Goal: Information Seeking & Learning: Learn about a topic

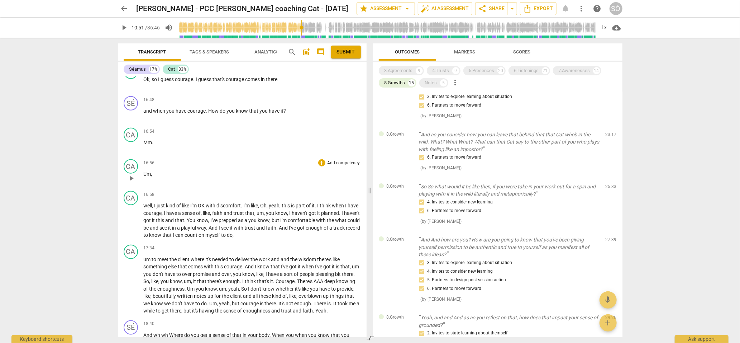
scroll to position [2197, 0]
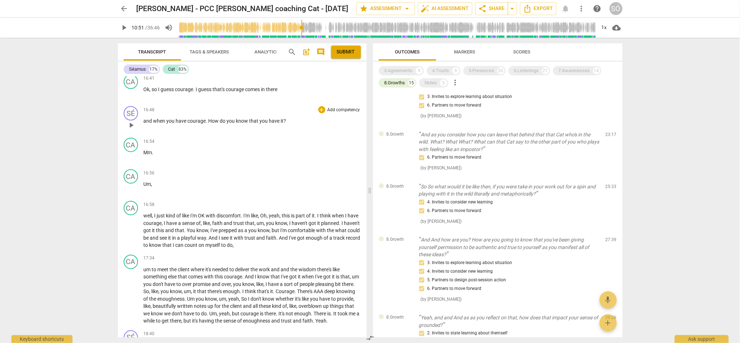
click at [133, 129] on span "play_arrow" at bounding box center [131, 125] width 9 height 9
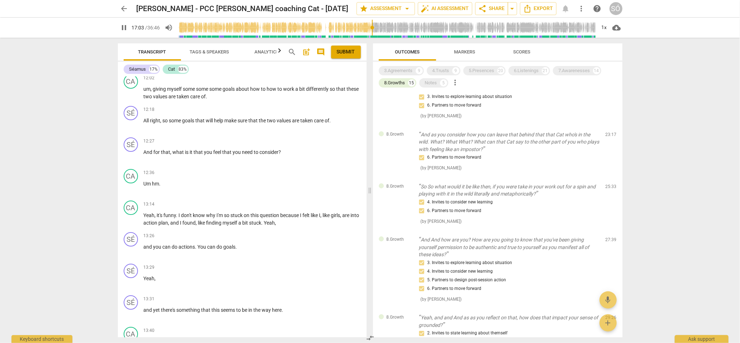
scroll to position [1523, 0]
click at [129, 128] on span "pause" at bounding box center [131, 125] width 9 height 9
click at [157, 124] on span "right" at bounding box center [155, 121] width 10 height 6
click at [153, 124] on span "right" at bounding box center [155, 121] width 10 height 6
click at [152, 124] on span "right" at bounding box center [155, 121] width 10 height 6
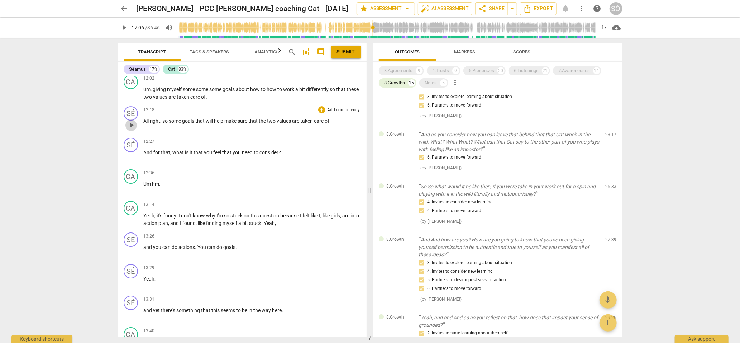
click at [133, 129] on span "play_arrow" at bounding box center [131, 125] width 9 height 9
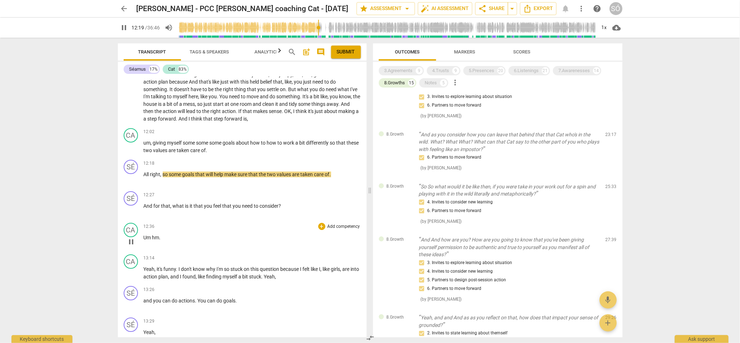
scroll to position [1462, 0]
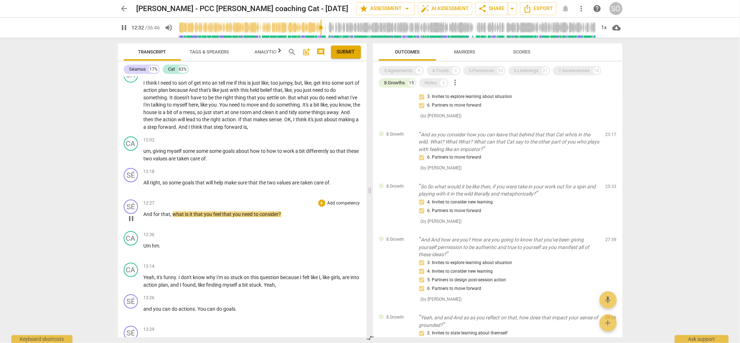
click at [133, 223] on span "pause" at bounding box center [131, 218] width 9 height 9
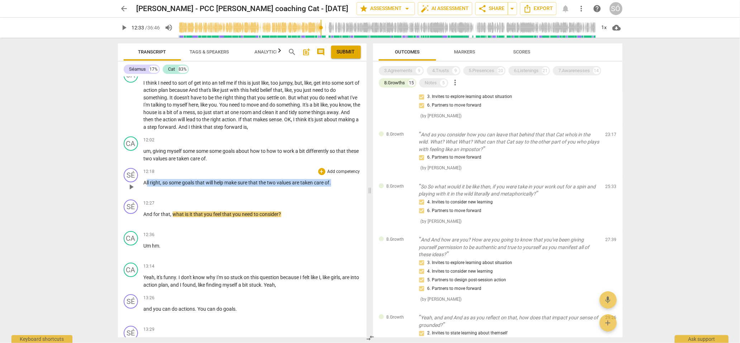
drag, startPoint x: 146, startPoint y: 188, endPoint x: 311, endPoint y: 192, distance: 165.0
click at [311, 192] on div "12:18 + Add competency keyboard_arrow_right All right , so some goals that will…" at bounding box center [252, 181] width 217 height 26
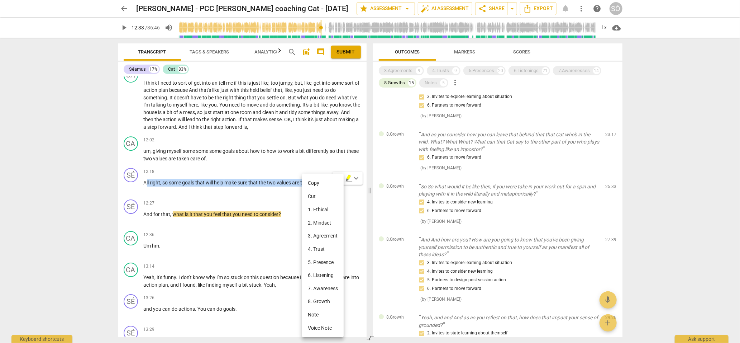
click at [313, 184] on li "Copy" at bounding box center [323, 182] width 42 height 13
copy p "ll right , so some goals that will help make sure that the two values are taken…"
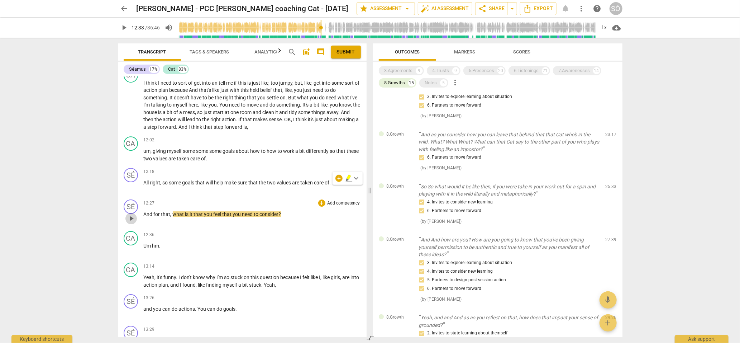
click at [133, 223] on span "play_arrow" at bounding box center [131, 218] width 9 height 9
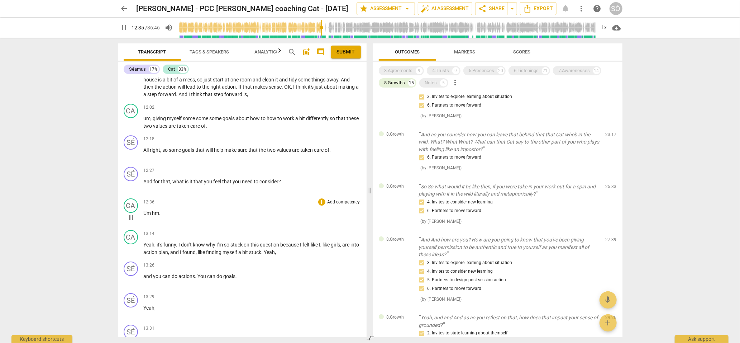
scroll to position [1496, 0]
click at [410, 75] on div "3.Agreements 9" at bounding box center [401, 70] width 45 height 9
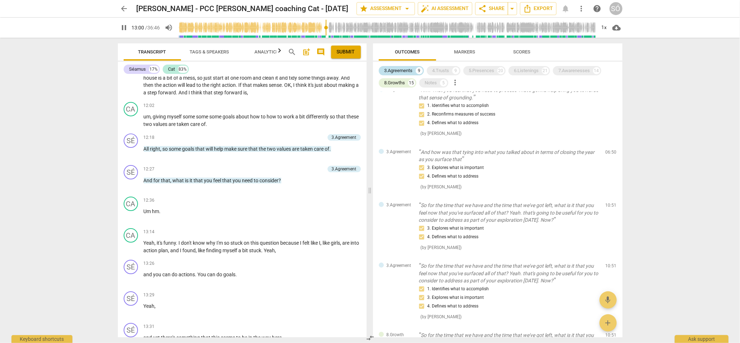
scroll to position [563, 0]
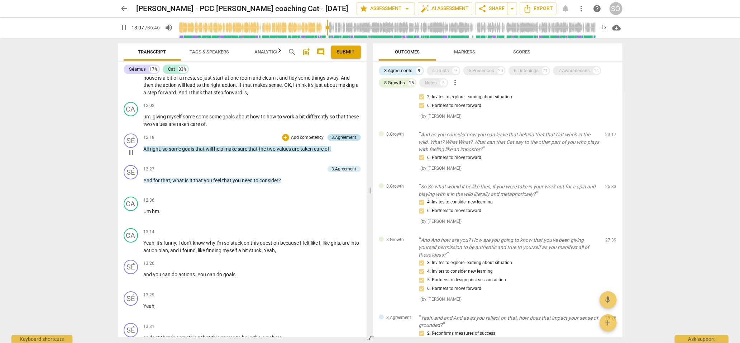
click at [332, 141] on div "3.Agreement" at bounding box center [344, 137] width 25 height 6
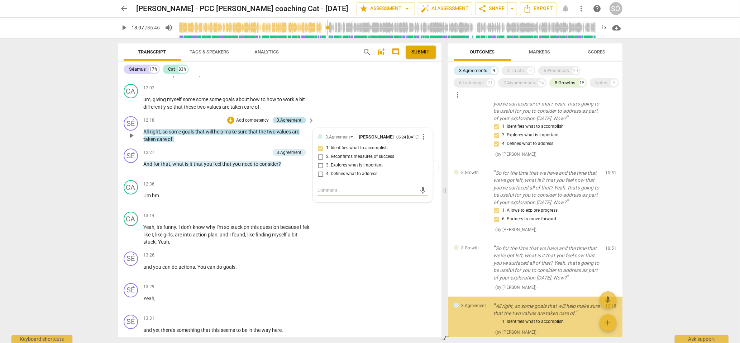
scroll to position [361, 0]
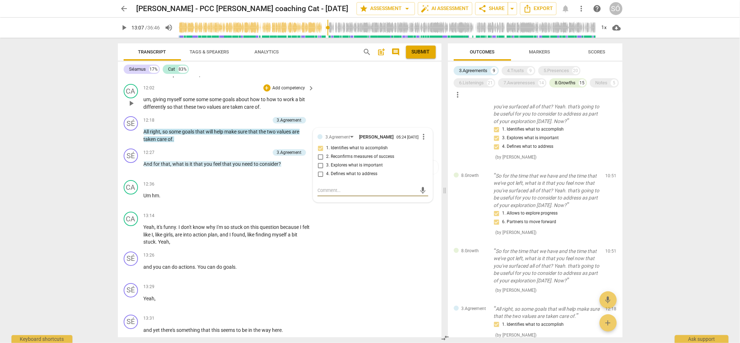
click at [377, 113] on div "CA play_arrow pause 12:02 + Add competency keyboard_arrow_right um , giving mys…" at bounding box center [280, 97] width 324 height 32
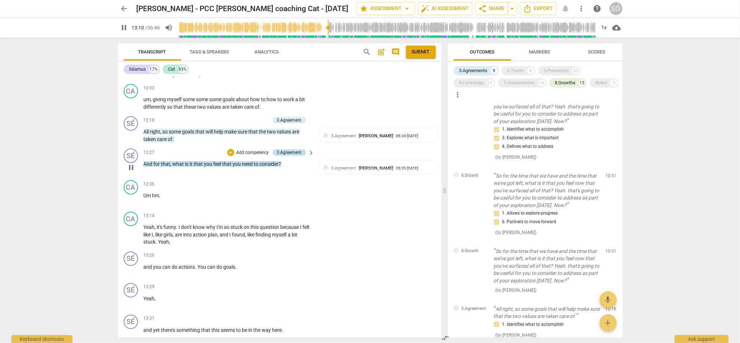
click at [293, 156] on div "3.Agreement" at bounding box center [289, 152] width 25 height 6
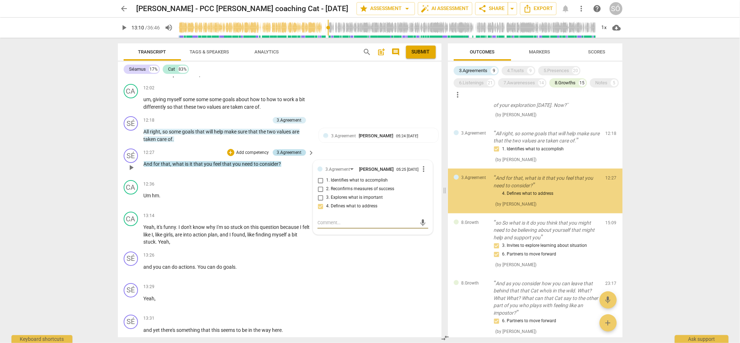
scroll to position [536, 0]
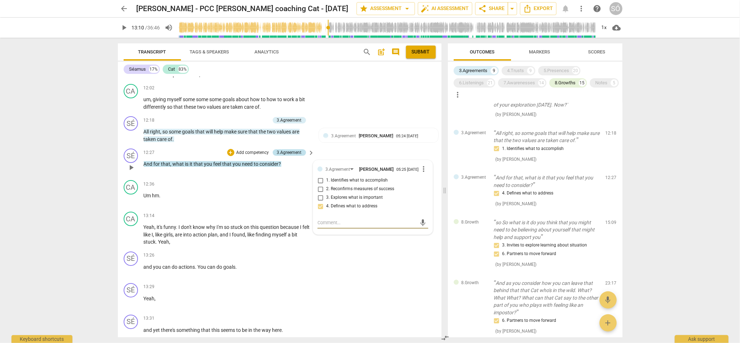
click at [293, 156] on div "3.Agreement" at bounding box center [289, 152] width 25 height 6
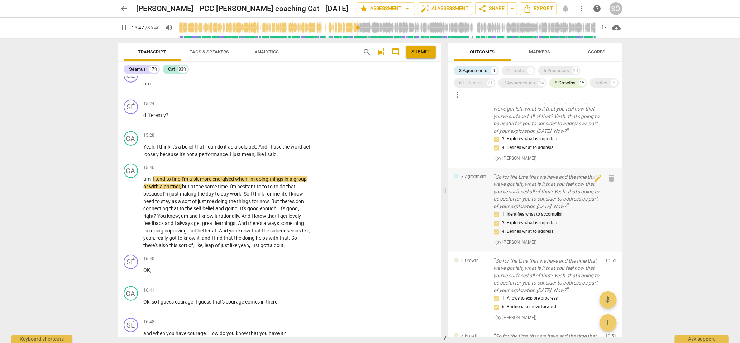
scroll to position [268, 0]
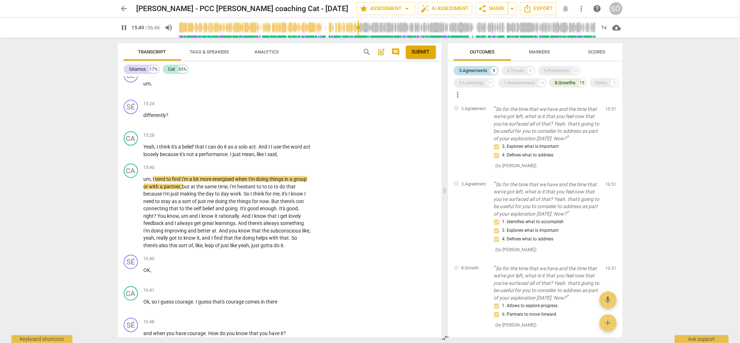
click at [476, 70] on div "3.Agreements" at bounding box center [474, 70] width 28 height 7
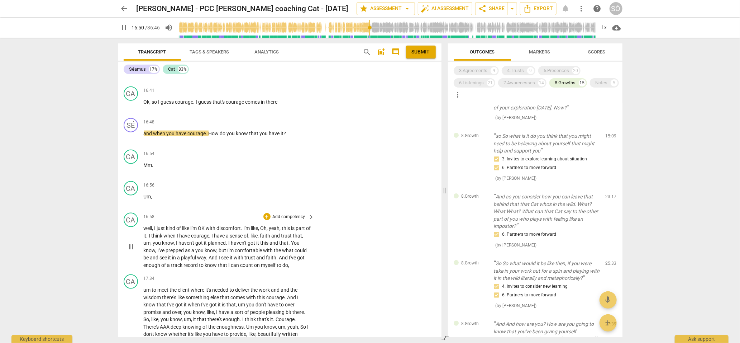
scroll to position [2357, 0]
click at [568, 80] on div "8.Growths" at bounding box center [565, 82] width 21 height 7
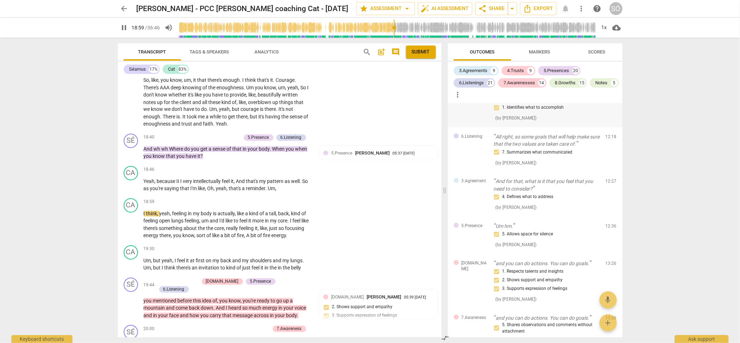
scroll to position [2210, 0]
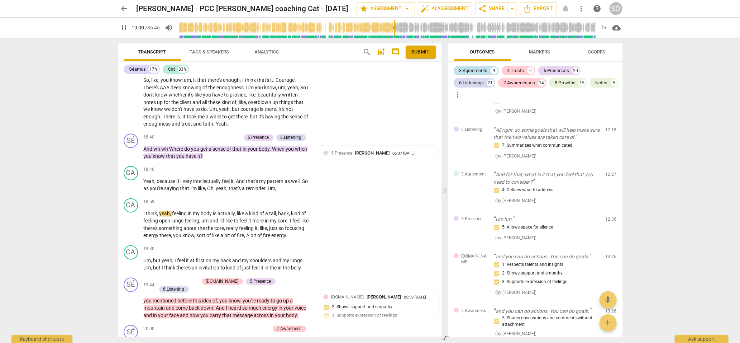
click at [480, 72] on div "3.Agreements" at bounding box center [474, 70] width 28 height 7
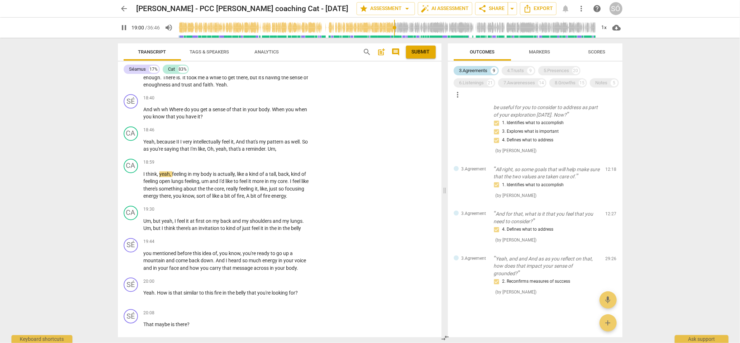
scroll to position [382, 0]
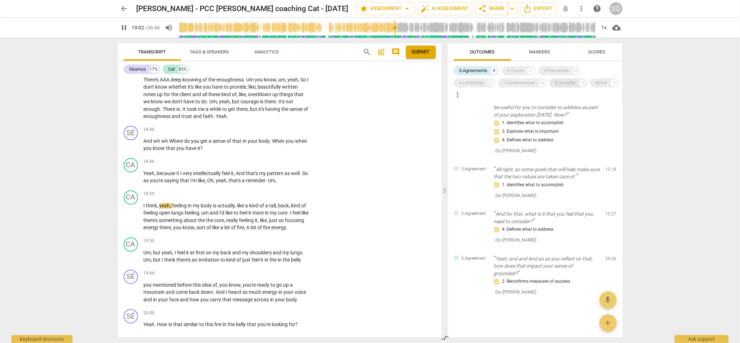
click at [568, 85] on div "8.Growths" at bounding box center [565, 82] width 21 height 7
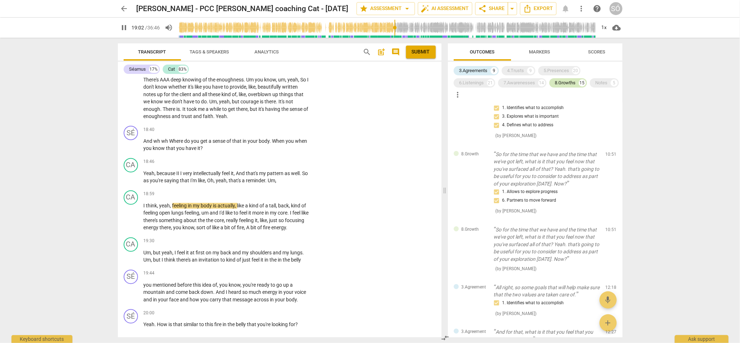
scroll to position [530, 0]
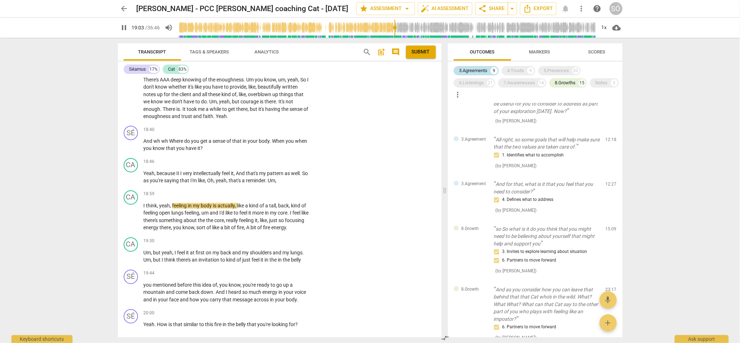
click at [475, 69] on div "3.Agreements" at bounding box center [474, 70] width 28 height 7
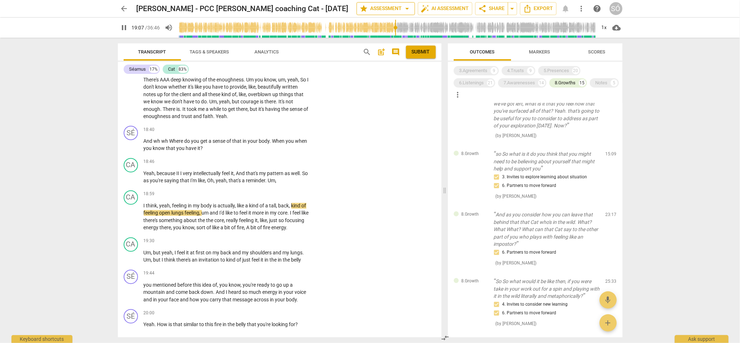
click at [409, 7] on span "arrow_drop_down" at bounding box center [407, 8] width 9 height 9
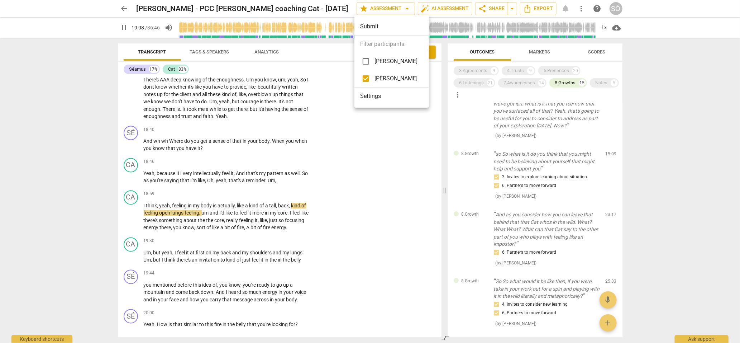
type input "1149"
click at [369, 60] on input "checkbox" at bounding box center [365, 61] width 17 height 17
checkbox input "true"
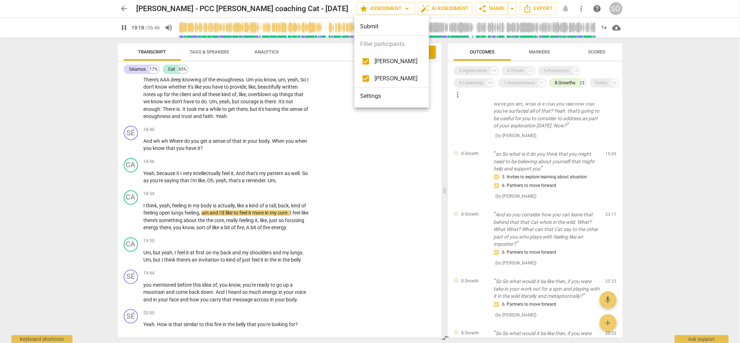
click at [369, 199] on div at bounding box center [370, 171] width 740 height 343
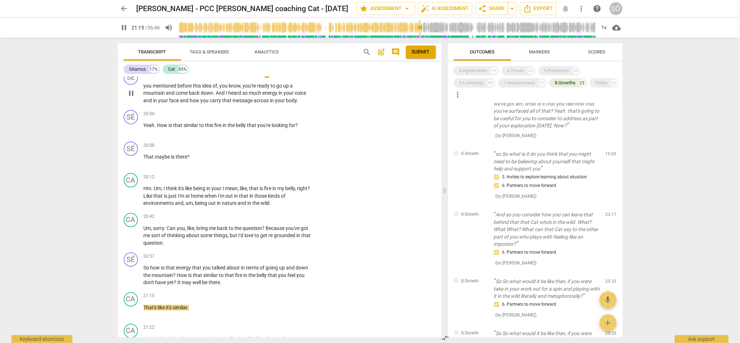
scroll to position [2927, 0]
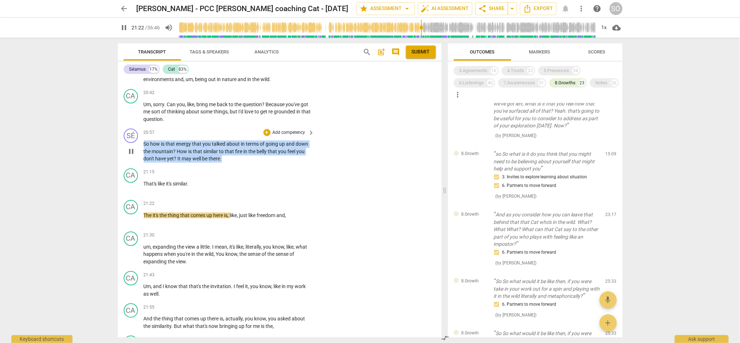
drag, startPoint x: 143, startPoint y: 167, endPoint x: 224, endPoint y: 181, distance: 81.5
click at [224, 162] on p "So how is that energy that you talked about in terms of going up and down the m…" at bounding box center [227, 151] width 167 height 22
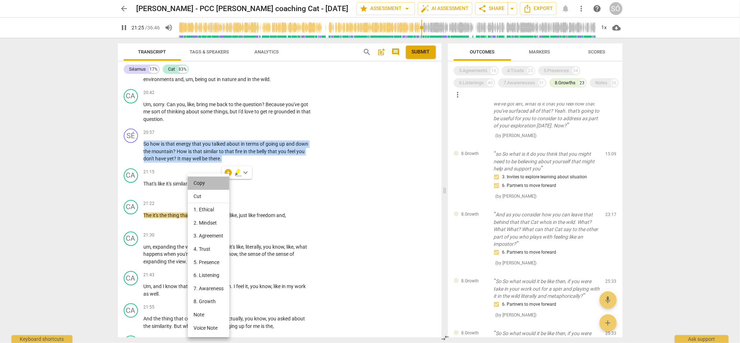
click at [200, 183] on li "Copy" at bounding box center [209, 182] width 42 height 13
copy p "So how is that energy that you talked about in terms of going up and down the m…"
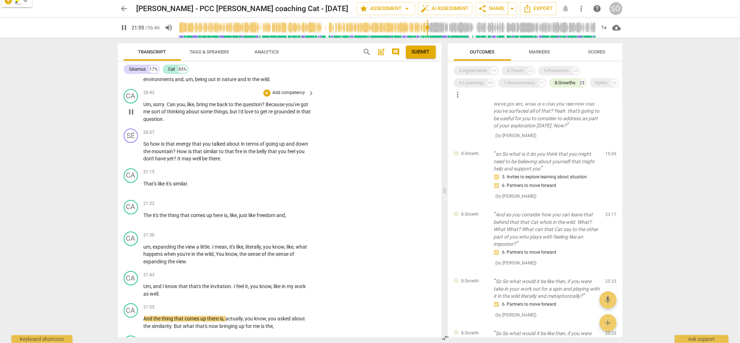
scroll to position [3188, 0]
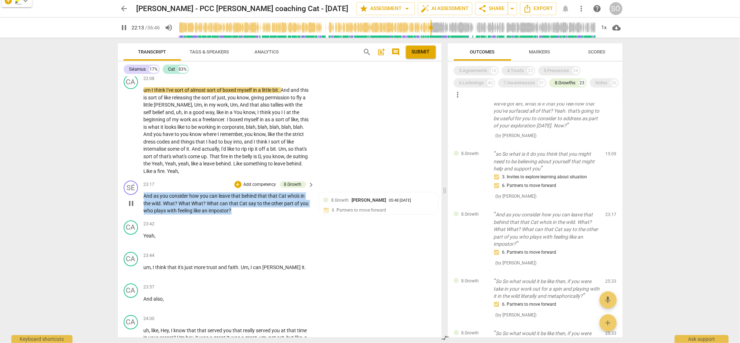
drag, startPoint x: 237, startPoint y: 234, endPoint x: 145, endPoint y: 221, distance: 93.5
click at [145, 214] on p "And as you consider how you can leave that behind that that Cat who's in the wi…" at bounding box center [227, 203] width 167 height 22
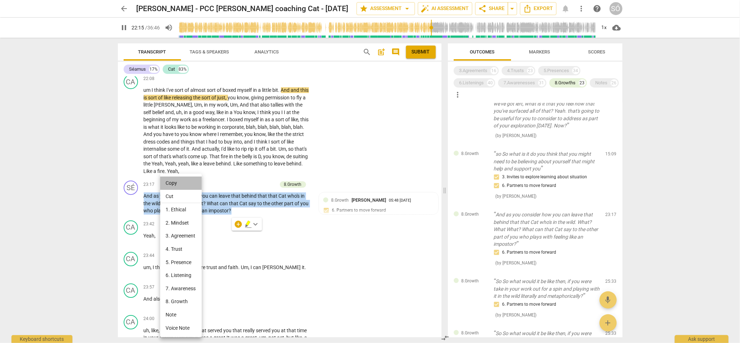
click at [171, 183] on li "Copy" at bounding box center [181, 182] width 42 height 13
copy p "And as you consider how you can leave that behind that that Cat who's in the wi…"
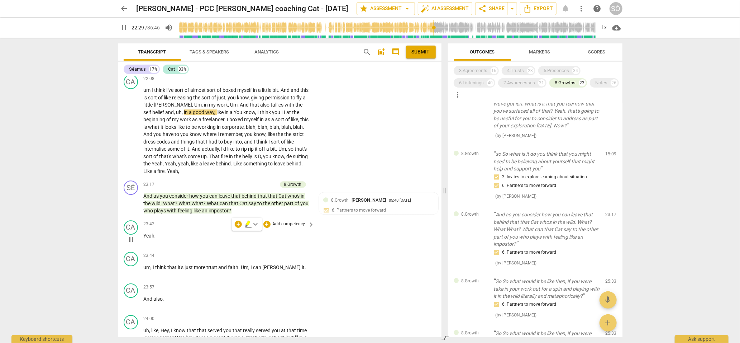
click at [238, 246] on div "23:42 + Add competency keyboard_arrow_right Yeah ," at bounding box center [230, 233] width 172 height 26
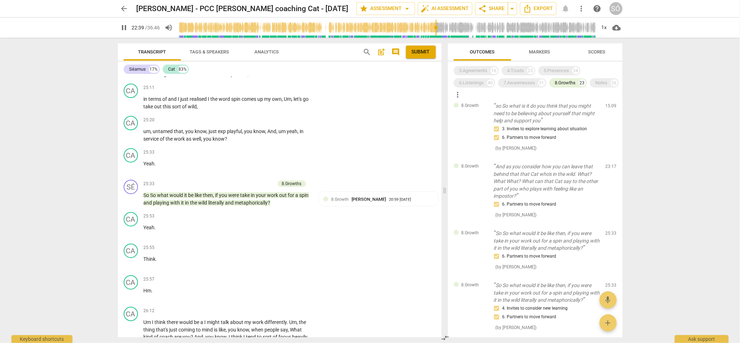
scroll to position [3532, 0]
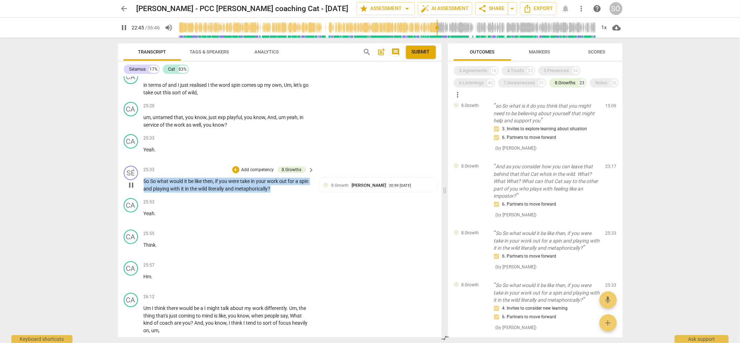
drag, startPoint x: 288, startPoint y: 212, endPoint x: 143, endPoint y: 206, distance: 144.6
click at [143, 195] on div "SÉ play_arrow pause 25:33 + Add competency 8.Growths keyboard_arrow_right So So…" at bounding box center [280, 179] width 324 height 32
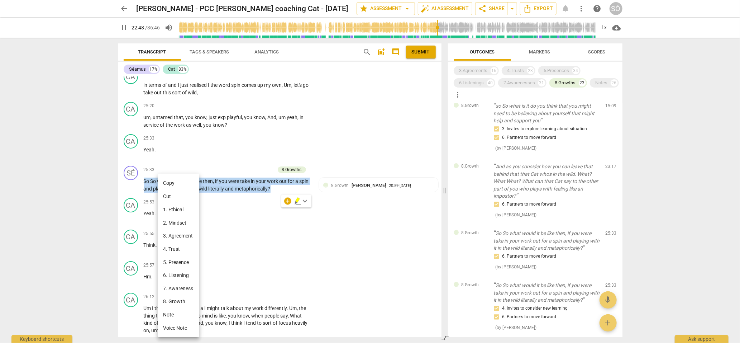
click at [176, 182] on li "Copy" at bounding box center [179, 182] width 42 height 13
copy p "So So what would it be like then , if you were take in your work out for a spin…"
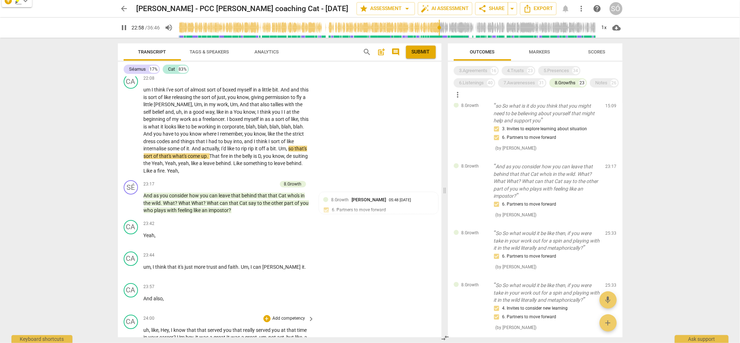
scroll to position [3148, 0]
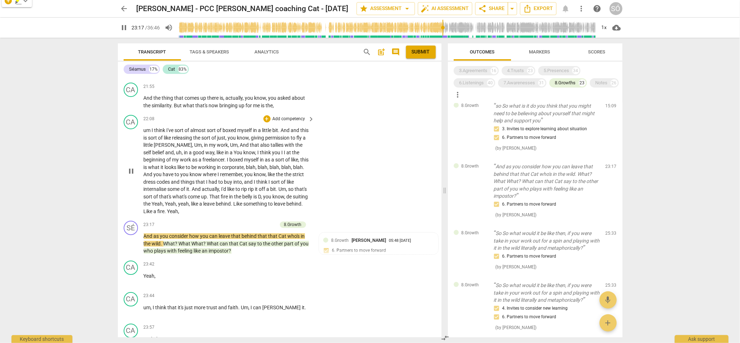
click at [130, 175] on span "pause" at bounding box center [131, 171] width 9 height 9
click at [125, 28] on span "play_arrow" at bounding box center [124, 27] width 9 height 9
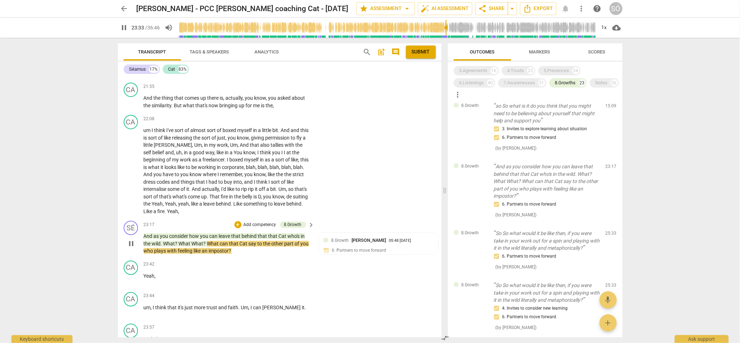
click at [133, 248] on span "pause" at bounding box center [131, 243] width 9 height 9
click at [133, 248] on span "play_arrow" at bounding box center [131, 243] width 9 height 9
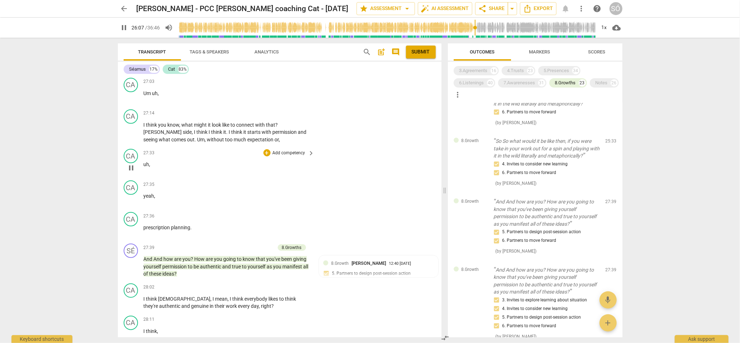
scroll to position [3876, 0]
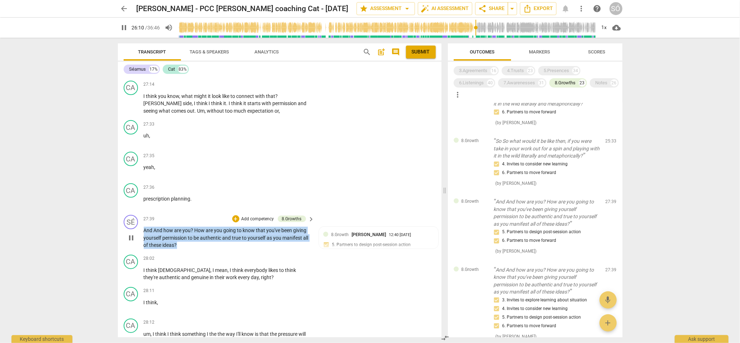
drag, startPoint x: 192, startPoint y: 268, endPoint x: 145, endPoint y: 252, distance: 50.0
click at [145, 249] on p "And And how are you ? How are you going to know that you've been giving yoursel…" at bounding box center [227, 238] width 167 height 22
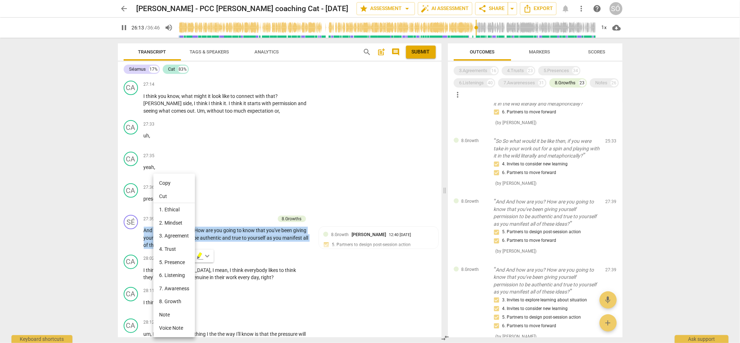
click at [167, 184] on li "Copy" at bounding box center [174, 182] width 42 height 13
copy p "And And how are you ? How are you going to know that you've been giving yoursel…"
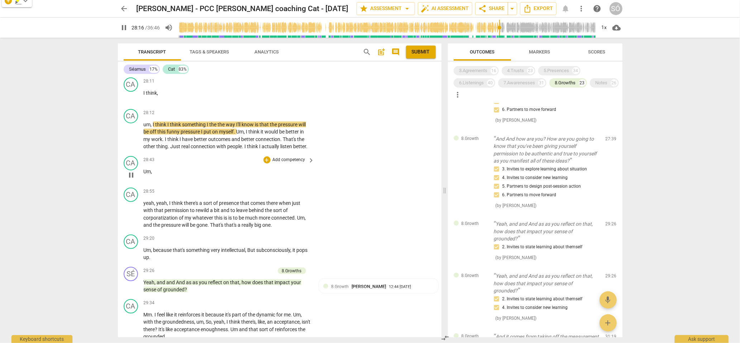
scroll to position [4089, 0]
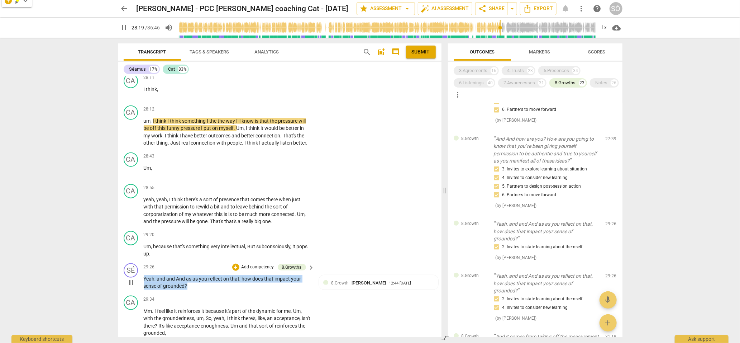
drag, startPoint x: 188, startPoint y: 306, endPoint x: 142, endPoint y: 300, distance: 46.7
click at [142, 293] on div "SÉ play_arrow pause 29:26 + Add competency 8.Growths keyboard_arrow_right Yeah …" at bounding box center [280, 276] width 324 height 32
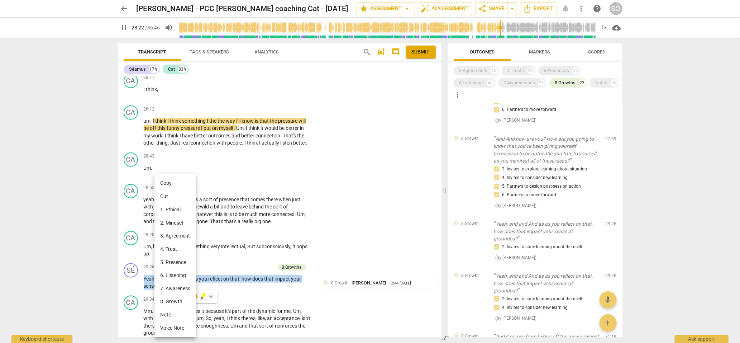
click at [168, 183] on li "Copy" at bounding box center [176, 182] width 42 height 13
copy p "Yeah , and and And as as you reflect on that , how does that impact your sense …"
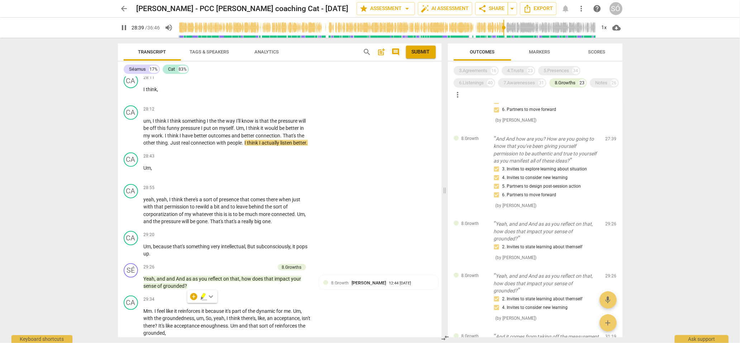
click at [104, 261] on div "arrow_back [PERSON_NAME] - PCC [PERSON_NAME] coaching Cat - [DATE] edit star As…" at bounding box center [370, 171] width 740 height 343
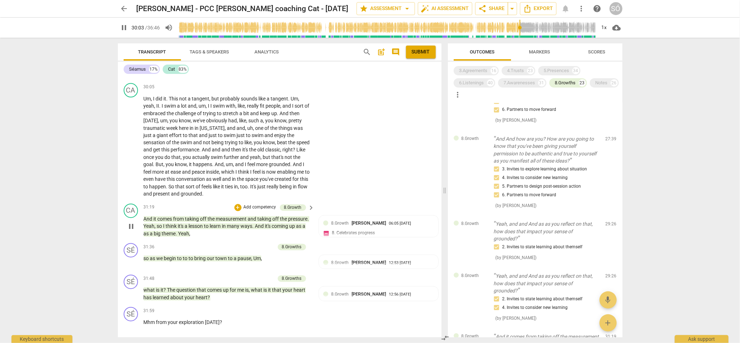
scroll to position [4399, 0]
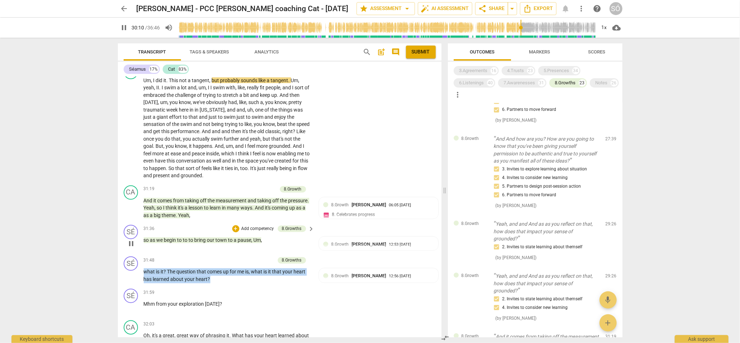
drag, startPoint x: 216, startPoint y: 300, endPoint x: 174, endPoint y: 259, distance: 59.1
click at [174, 259] on div "format_bold format_list_bulleted [PERSON_NAME] delete Summary: This was, for th…" at bounding box center [280, 207] width 324 height 260
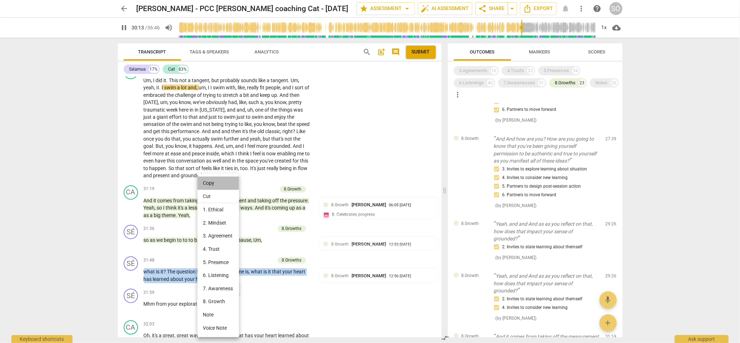
click at [213, 186] on li "Copy" at bounding box center [219, 182] width 42 height 13
copy p "what is it ? The question that comes up for me is , what is it that your heart …"
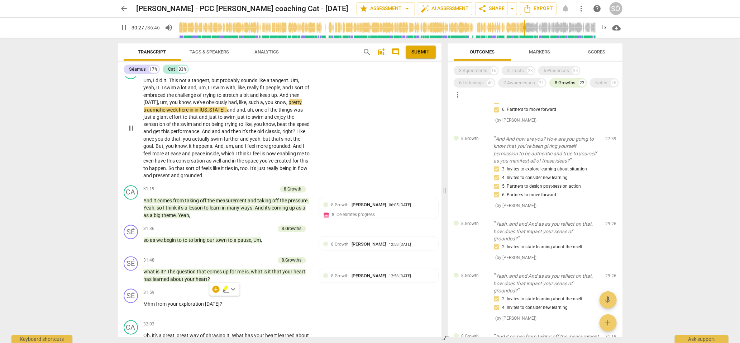
click at [325, 183] on div "CA play_arrow pause 30:05 + Add competency keyboard_arrow_right Um , I did it .…" at bounding box center [280, 122] width 324 height 120
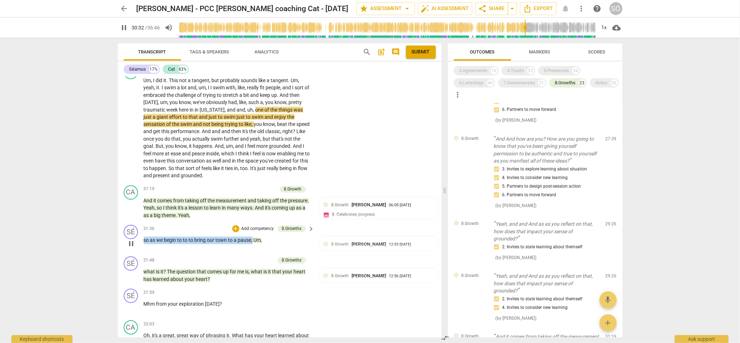
drag, startPoint x: 144, startPoint y: 259, endPoint x: 253, endPoint y: 261, distance: 109.4
click at [253, 244] on p "so as we begin to to to bring our town to a pause , Um ," at bounding box center [227, 241] width 167 height 8
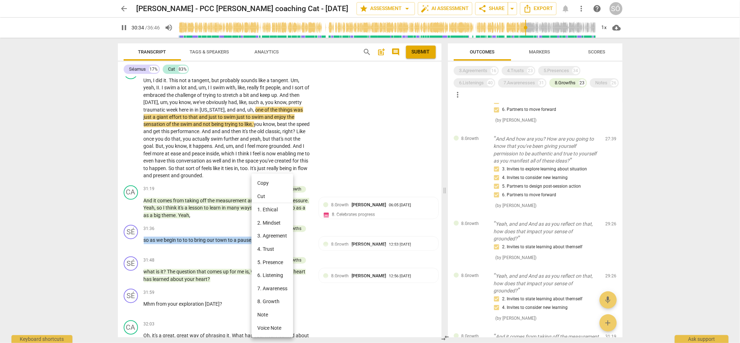
click at [264, 185] on li "Copy" at bounding box center [273, 182] width 42 height 13
copy p "so as we begin to to to bring our town to a pause ,"
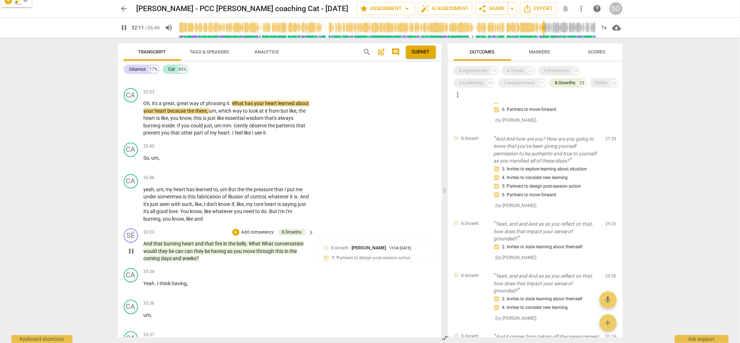
scroll to position [4611, 0]
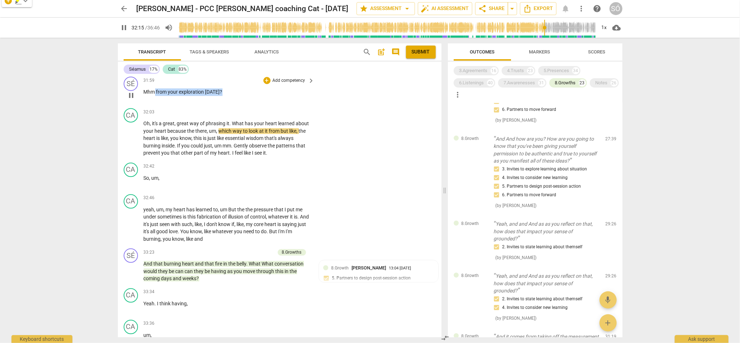
drag, startPoint x: 221, startPoint y: 112, endPoint x: 155, endPoint y: 114, distance: 66.0
click at [155, 96] on p "Mhm from your exploration [DATE] ?" at bounding box center [227, 92] width 167 height 8
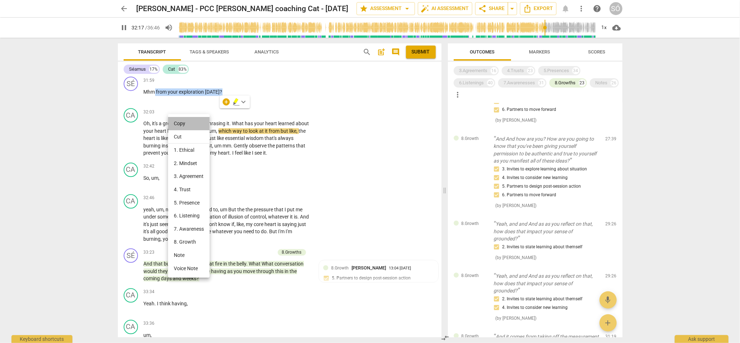
click at [177, 125] on li "Copy" at bounding box center [189, 123] width 42 height 13
copy p "from your exploration [DATE] ?"
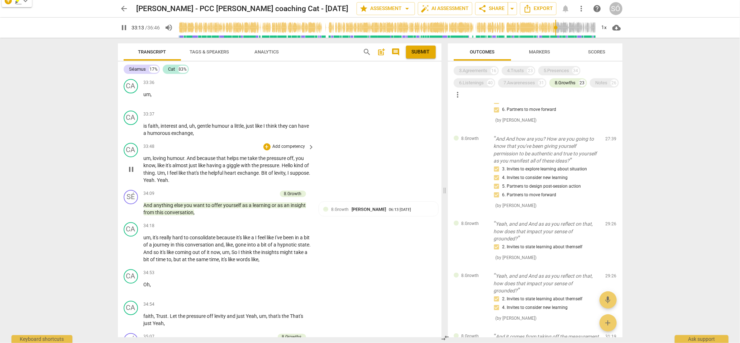
scroll to position [4927, 0]
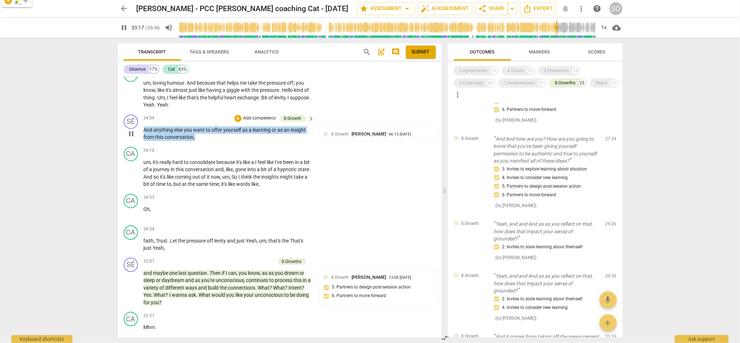
drag, startPoint x: 197, startPoint y: 156, endPoint x: 143, endPoint y: 148, distance: 54.0
click at [143, 144] on div "SÉ play_arrow pause 34:09 + Add competency 8.Growth keyboard_arrow_right And an…" at bounding box center [280, 128] width 324 height 32
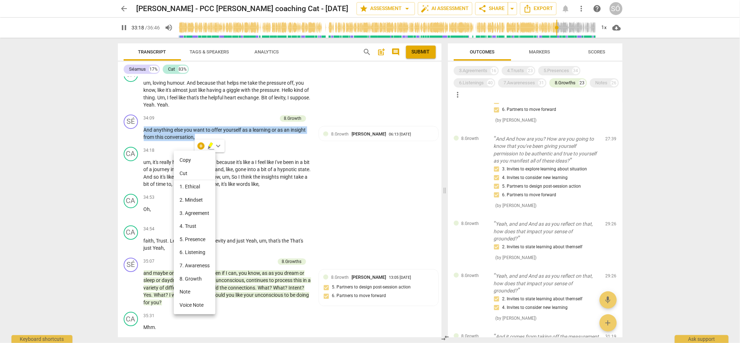
click at [180, 159] on li "Copy" at bounding box center [195, 159] width 42 height 13
copy p "And anything else you want to offer yourself as a learning or as an insight fro…"
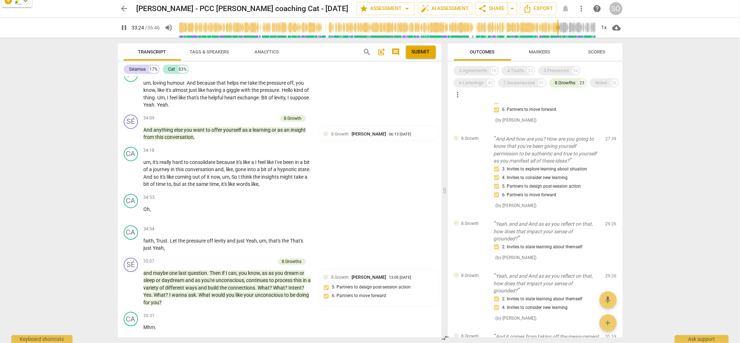
scroll to position [4812, 0]
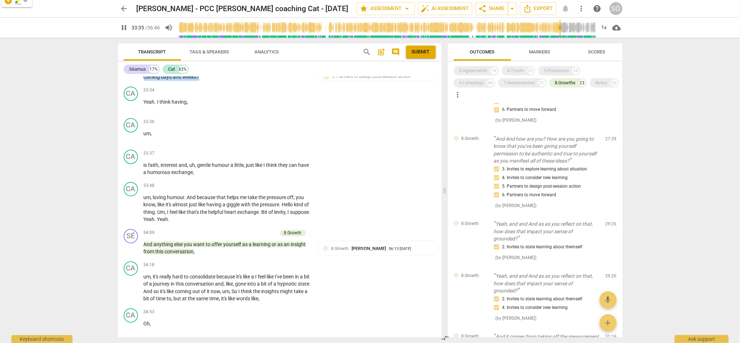
drag, startPoint x: 207, startPoint y: 98, endPoint x: 145, endPoint y: 82, distance: 64.0
click at [145, 81] on p "And that burning heart and that fire in the belly . What What conversation woul…" at bounding box center [227, 69] width 167 height 22
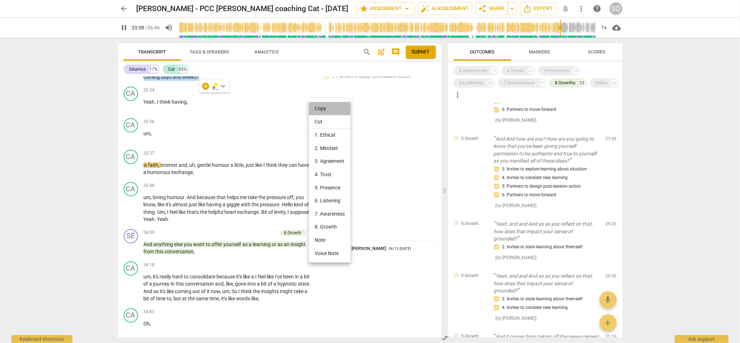
click at [321, 109] on li "Copy" at bounding box center [330, 108] width 42 height 13
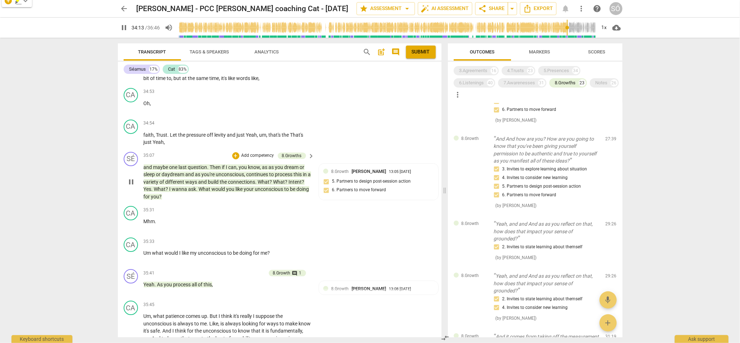
scroll to position [5087, 0]
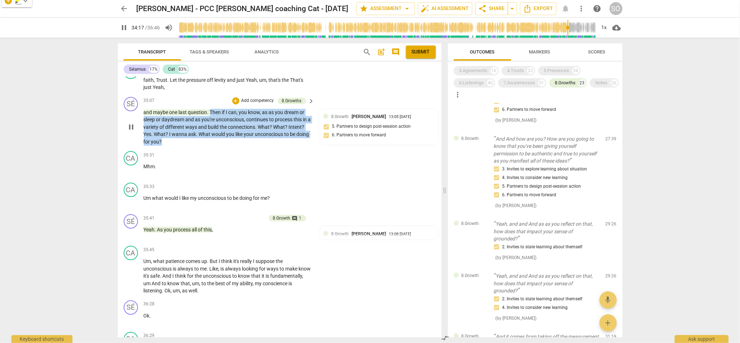
drag, startPoint x: 211, startPoint y: 129, endPoint x: 248, endPoint y: 156, distance: 46.0
click at [248, 146] on p "and maybe one last question . Then if I can , you know , as as you dream or sle…" at bounding box center [227, 127] width 167 height 37
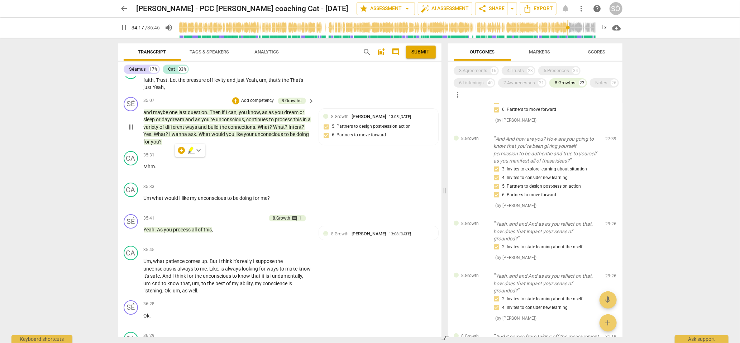
click at [223, 148] on div "SÉ play_arrow pause 35:07 + Add competency 8.Growths keyboard_arrow_right and m…" at bounding box center [280, 121] width 324 height 55
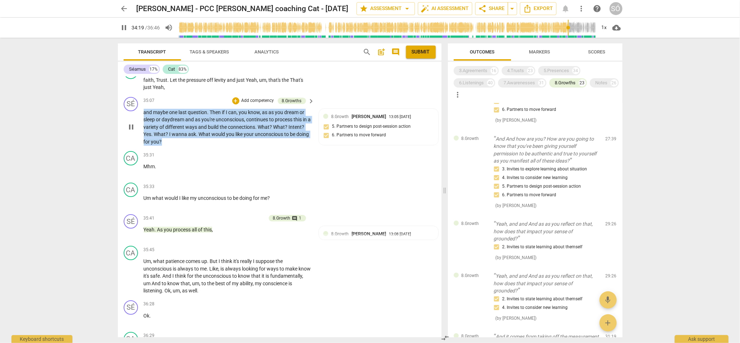
drag, startPoint x: 196, startPoint y: 164, endPoint x: 139, endPoint y: 128, distance: 67.5
click at [139, 128] on div "SÉ play_arrow pause 35:07 + Add competency 8.Growths keyboard_arrow_right and m…" at bounding box center [280, 121] width 324 height 55
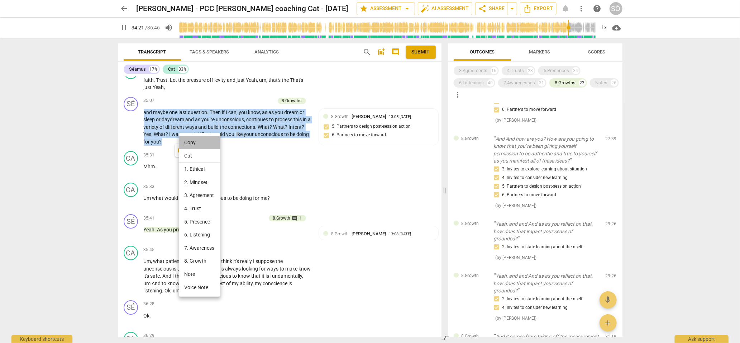
click at [193, 142] on li "Copy" at bounding box center [200, 142] width 42 height 13
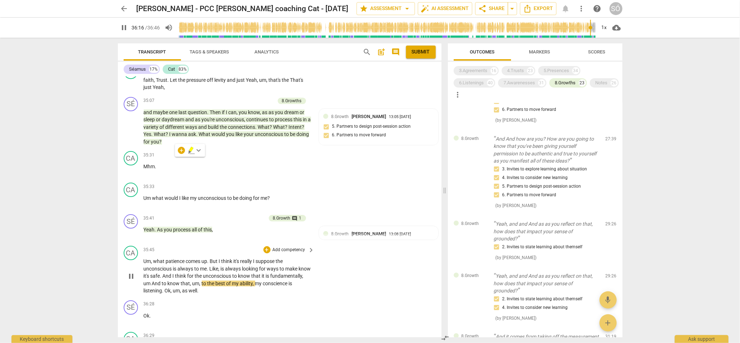
scroll to position [5217, 0]
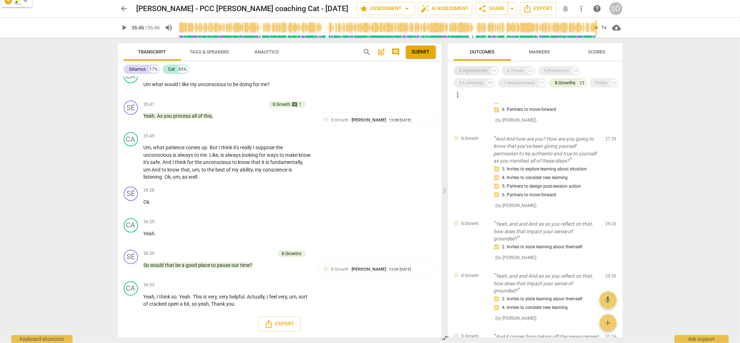
click at [482, 72] on div "3.Agreements" at bounding box center [474, 70] width 28 height 7
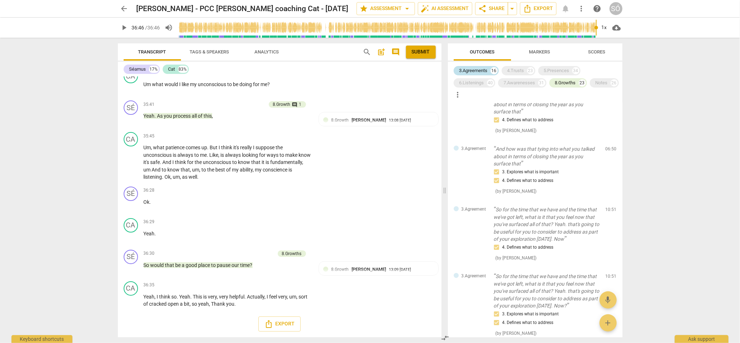
scroll to position [1353, 0]
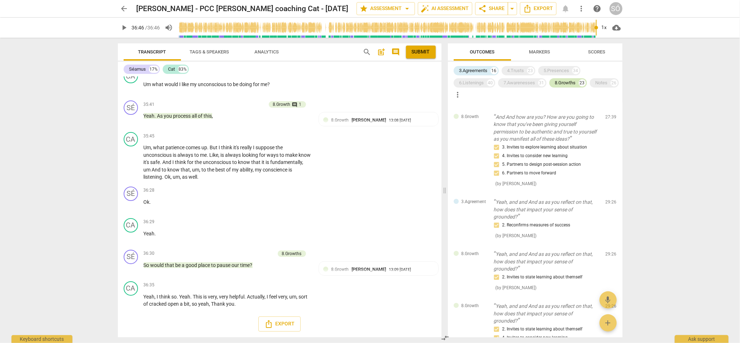
click at [572, 83] on div "8.Growths" at bounding box center [565, 82] width 21 height 7
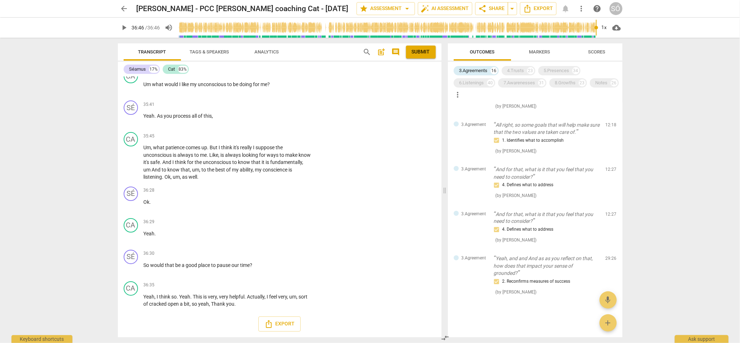
scroll to position [793, 0]
click at [406, 10] on span "arrow_drop_down" at bounding box center [407, 8] width 9 height 9
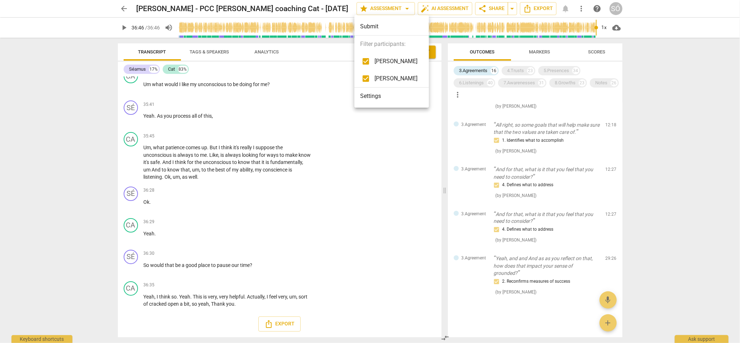
click at [584, 133] on div at bounding box center [370, 171] width 740 height 343
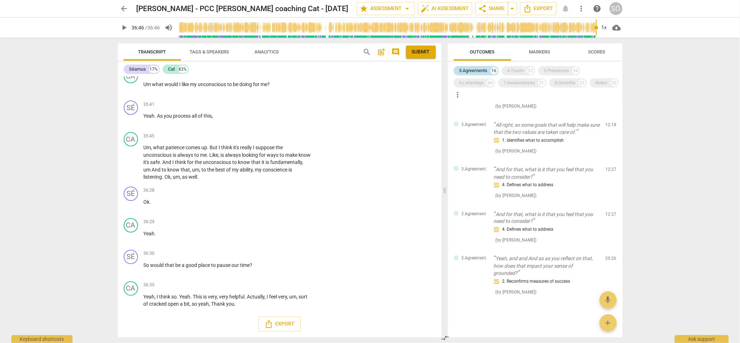
click at [477, 69] on div "3.Agreements" at bounding box center [474, 70] width 28 height 7
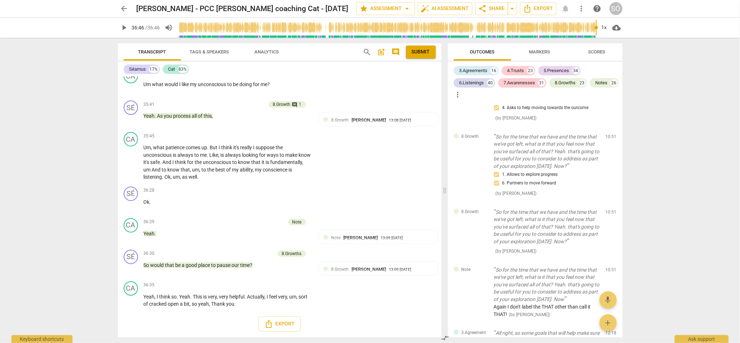
scroll to position [3786, 0]
click at [466, 79] on div "6.Listenings 40" at bounding box center [475, 82] width 42 height 9
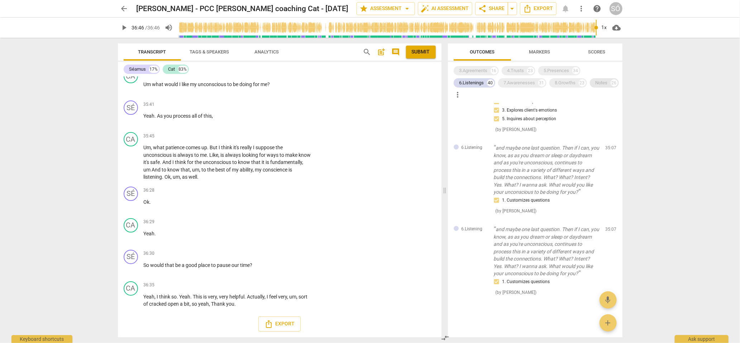
scroll to position [5217, 0]
click at [596, 86] on div "Notes" at bounding box center [602, 82] width 12 height 7
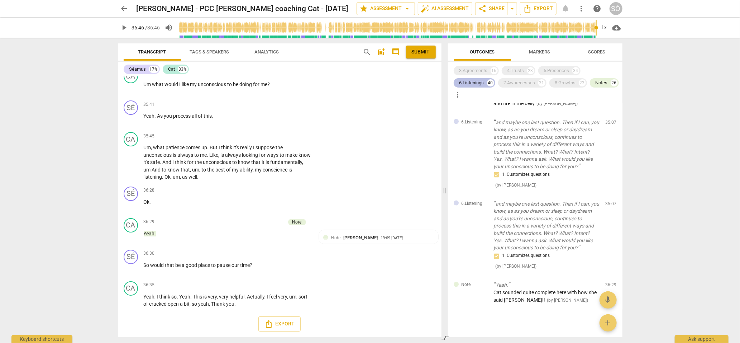
click at [483, 82] on div "6.Listenings" at bounding box center [472, 82] width 25 height 7
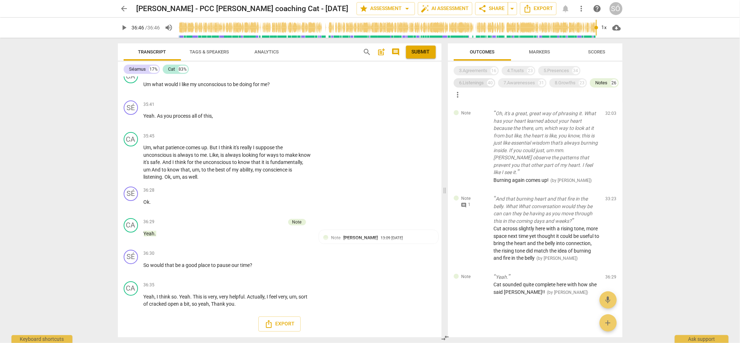
scroll to position [1896, 0]
click at [479, 72] on div "3.Agreements" at bounding box center [474, 70] width 28 height 7
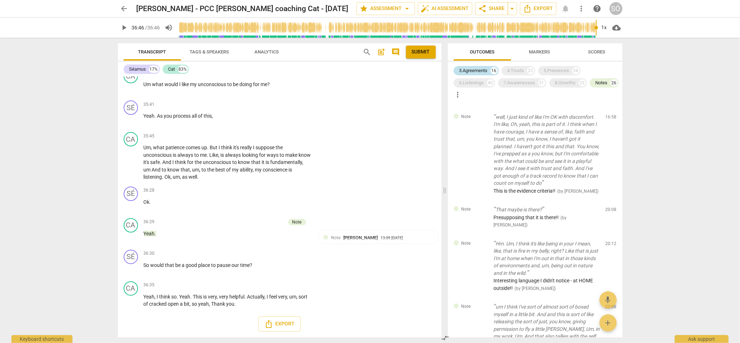
scroll to position [2886, 0]
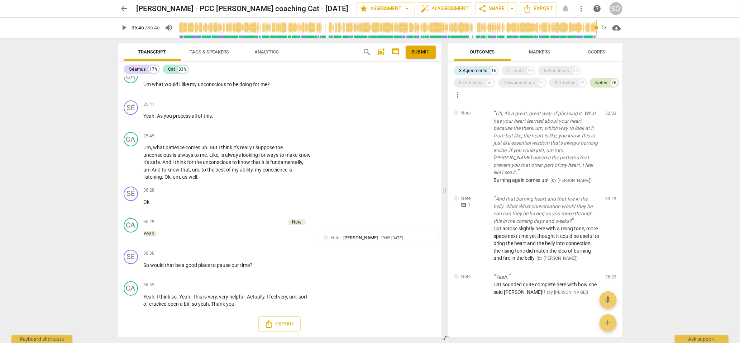
click at [590, 87] on div "Notes 26" at bounding box center [604, 82] width 29 height 9
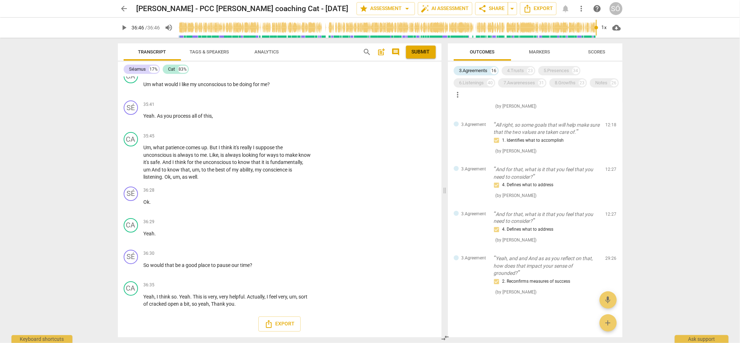
scroll to position [628, 0]
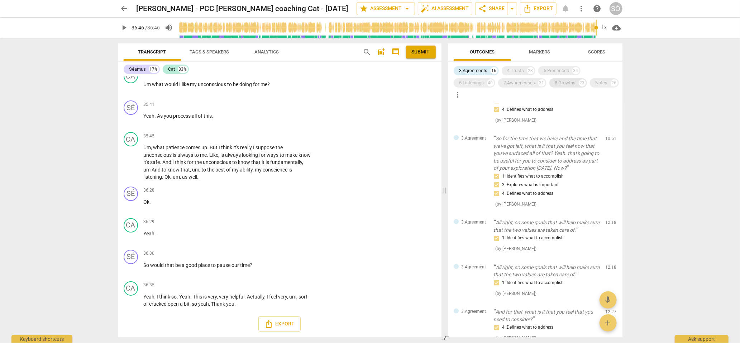
click at [563, 84] on div "8.Growths" at bounding box center [565, 82] width 21 height 7
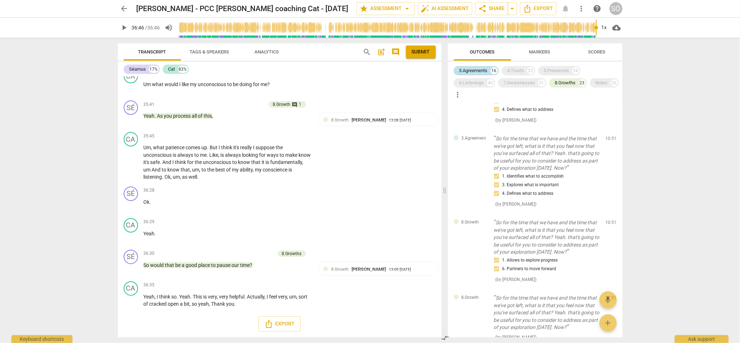
click at [475, 72] on div "3.Agreements" at bounding box center [474, 70] width 28 height 7
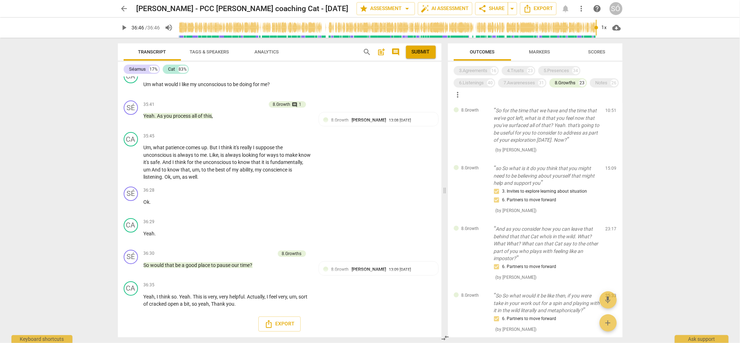
scroll to position [82, 0]
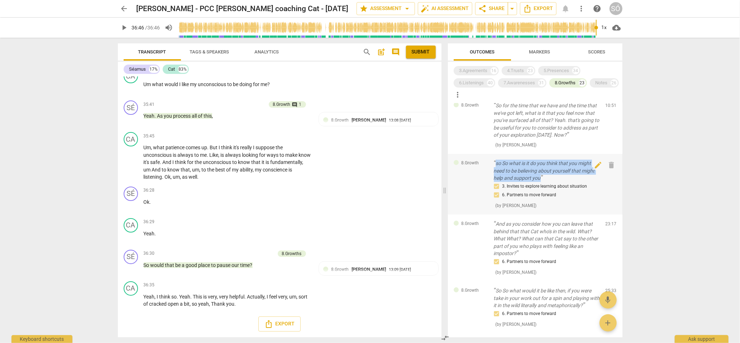
drag, startPoint x: 549, startPoint y: 194, endPoint x: 490, endPoint y: 178, distance: 60.8
click at [490, 178] on div "8.Growth so So what is it do you think that you might need to be believing abou…" at bounding box center [535, 184] width 175 height 61
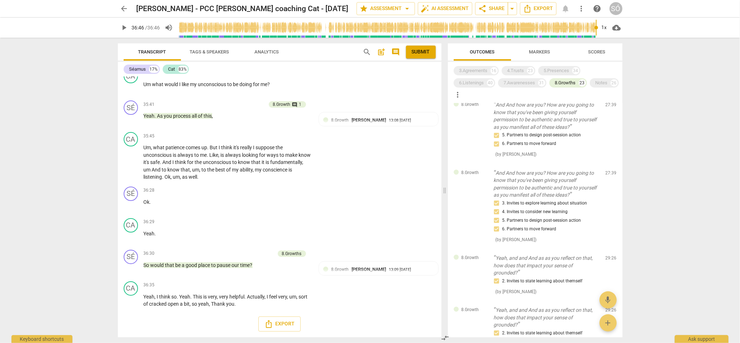
scroll to position [385, 0]
type input "2206"
